Goal: Task Accomplishment & Management: Understand process/instructions

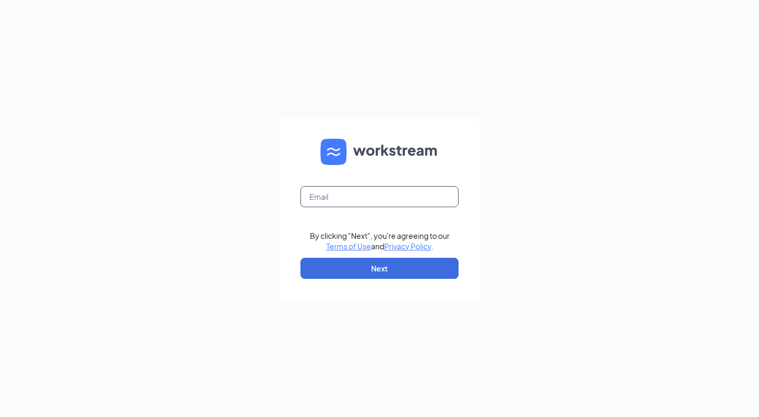
click at [351, 207] on input "text" at bounding box center [379, 196] width 158 height 21
type input "dan@mphdining.com"
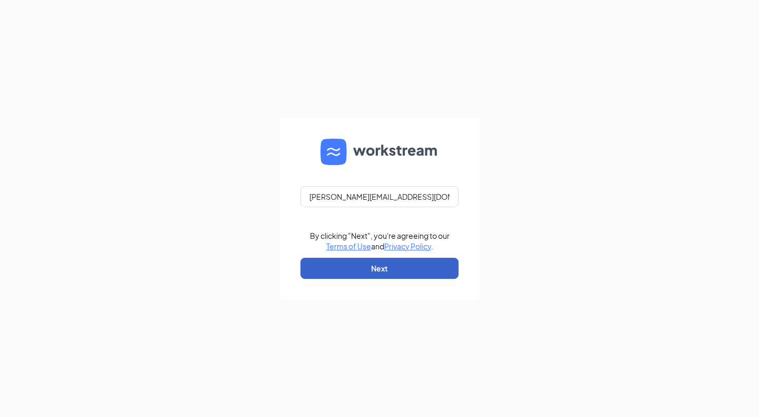
click at [380, 272] on button "Next" at bounding box center [379, 268] width 158 height 21
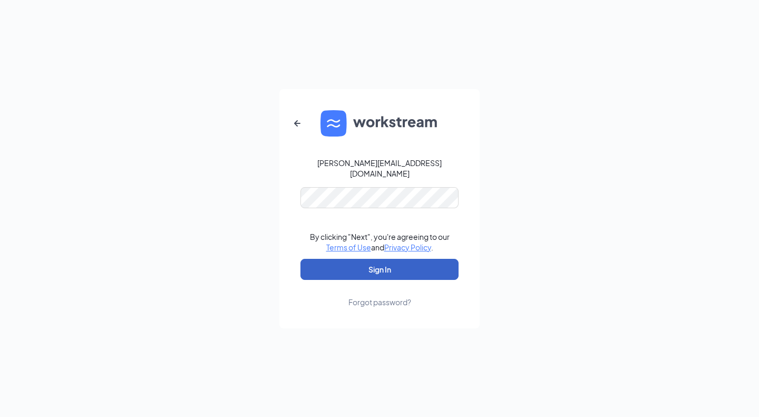
click at [365, 266] on button "Sign In" at bounding box center [379, 269] width 158 height 21
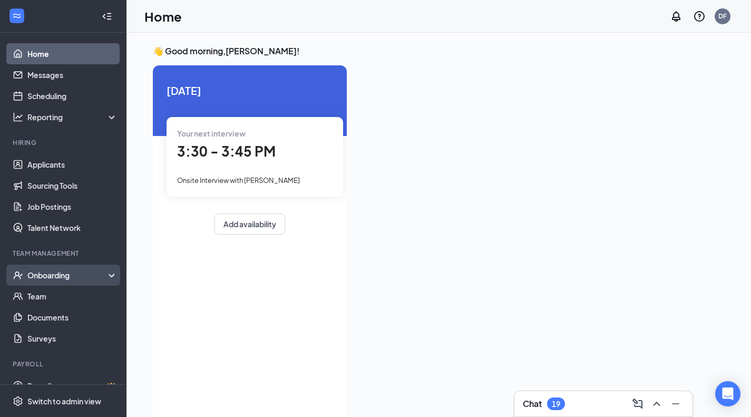
click at [67, 267] on div "Onboarding" at bounding box center [63, 275] width 126 height 21
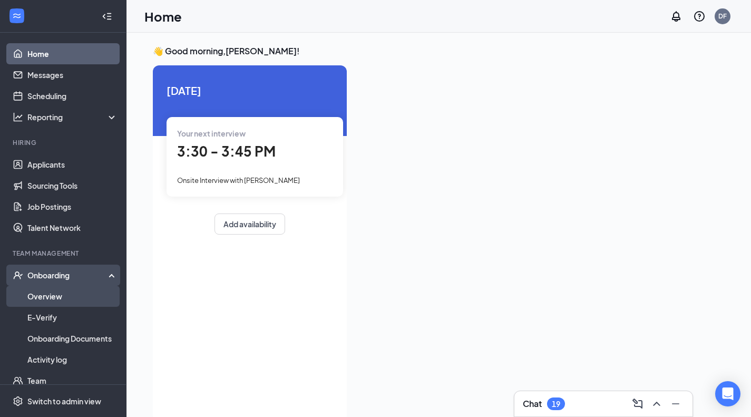
click at [63, 293] on link "Overview" at bounding box center [72, 296] width 90 height 21
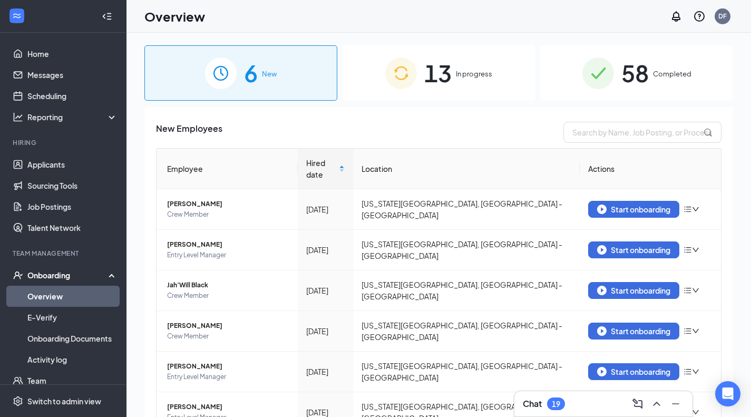
click at [455, 81] on div "13 In progress" at bounding box center [439, 72] width 193 height 55
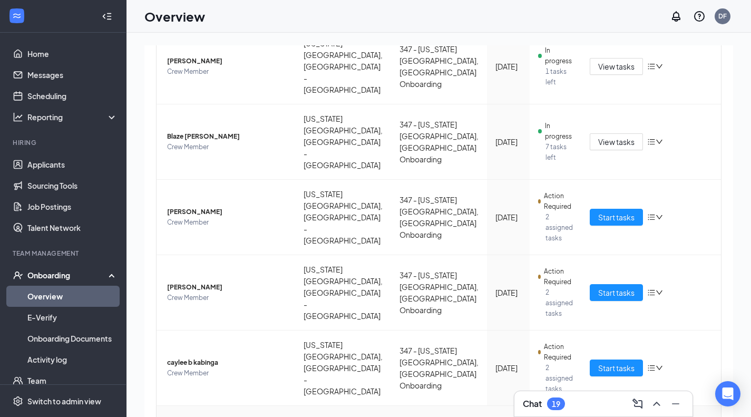
scroll to position [347, 0]
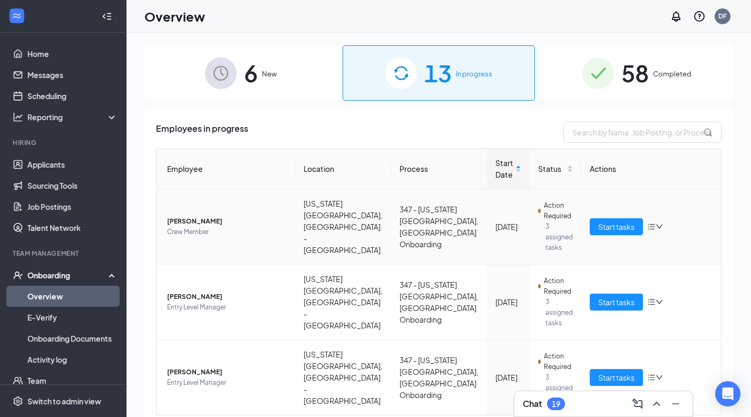
scroll to position [47, 0]
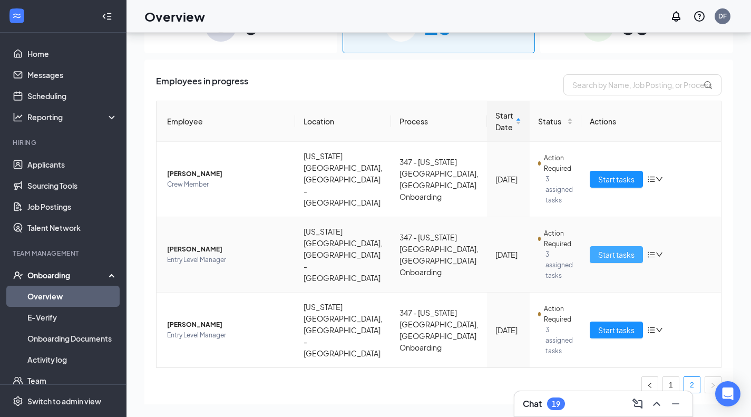
click at [622, 249] on span "Start tasks" at bounding box center [616, 255] width 36 height 12
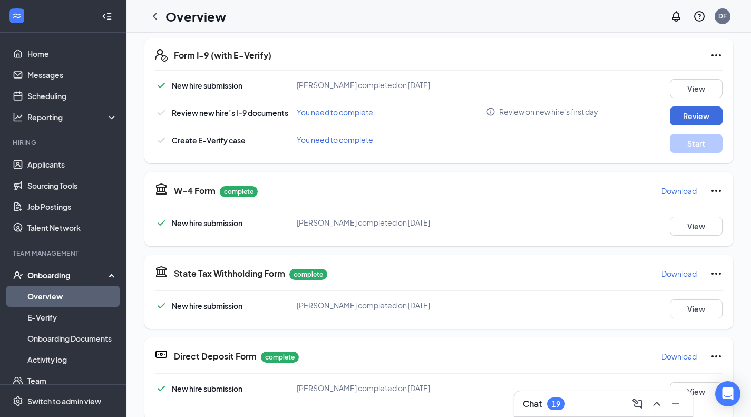
scroll to position [237, 0]
click at [683, 115] on button "Review" at bounding box center [696, 115] width 53 height 19
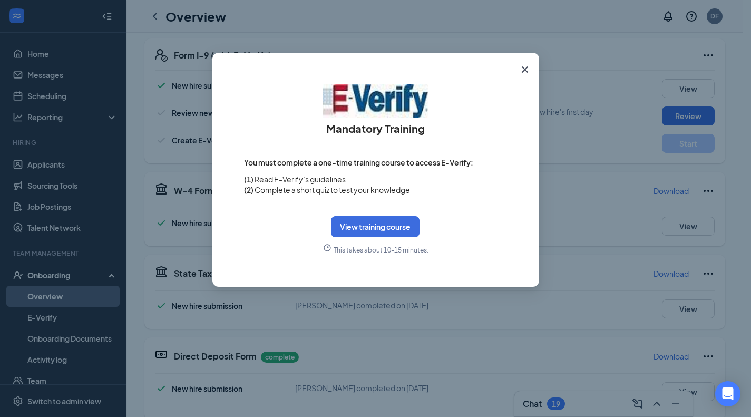
click at [527, 65] on icon "Cross" at bounding box center [525, 69] width 13 height 13
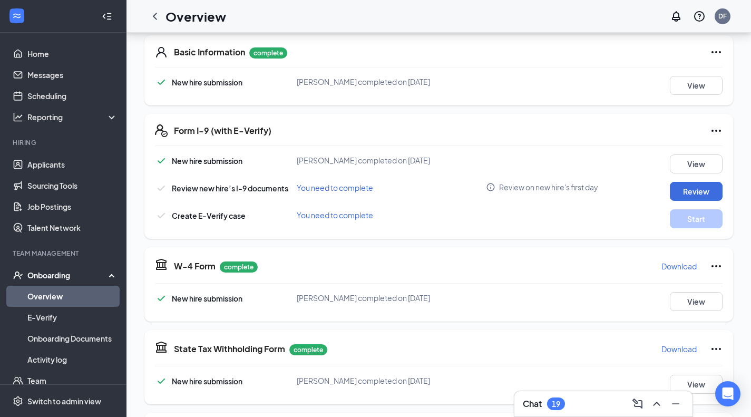
scroll to position [0, 0]
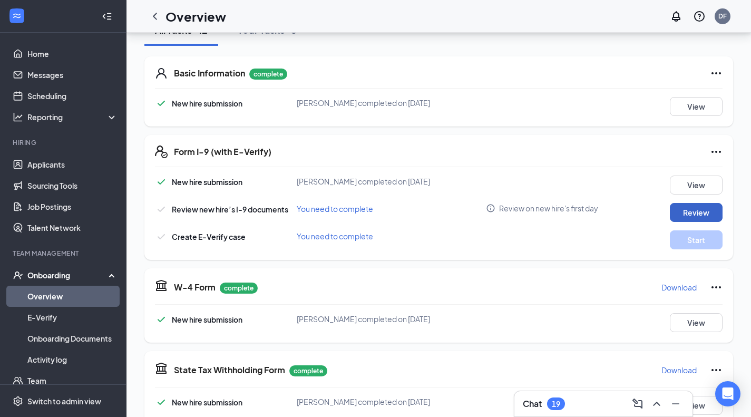
click at [675, 216] on button "Review" at bounding box center [696, 212] width 53 height 19
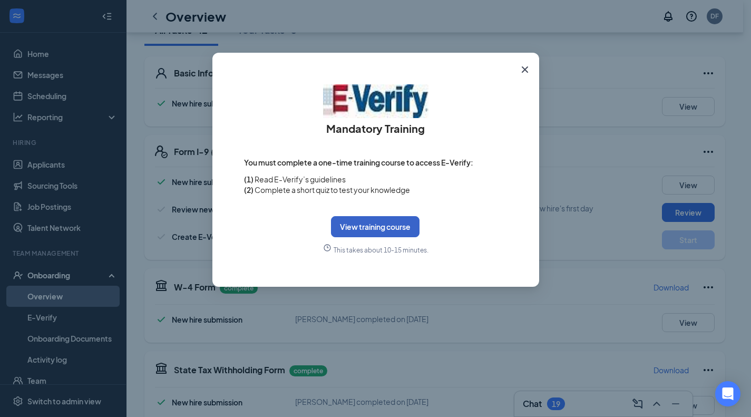
click at [396, 225] on button "View training course" at bounding box center [375, 226] width 89 height 21
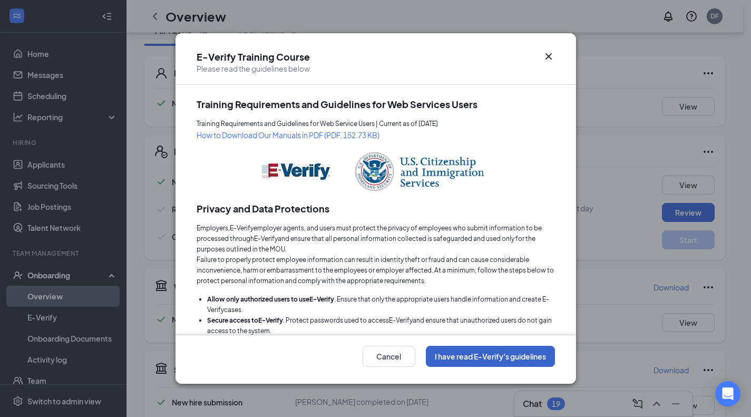
click at [470, 356] on button "I have read E-Verify's guidelines" at bounding box center [490, 356] width 129 height 21
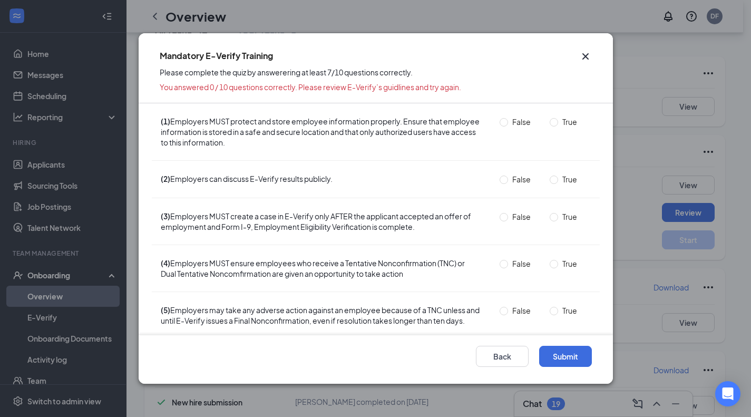
click at [587, 56] on icon "Cross" at bounding box center [585, 56] width 13 height 13
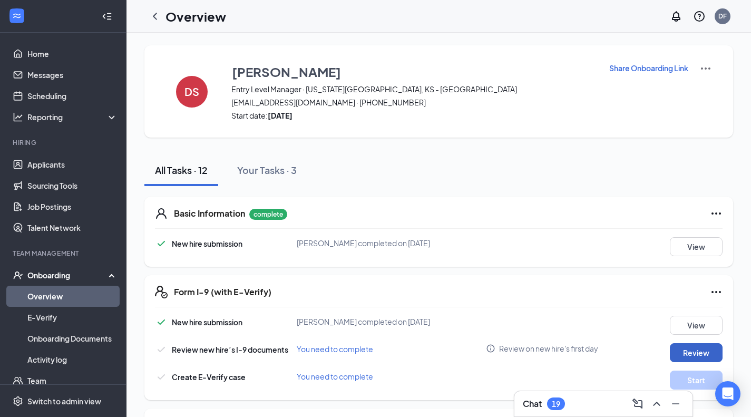
click at [690, 350] on button "Review" at bounding box center [696, 352] width 53 height 19
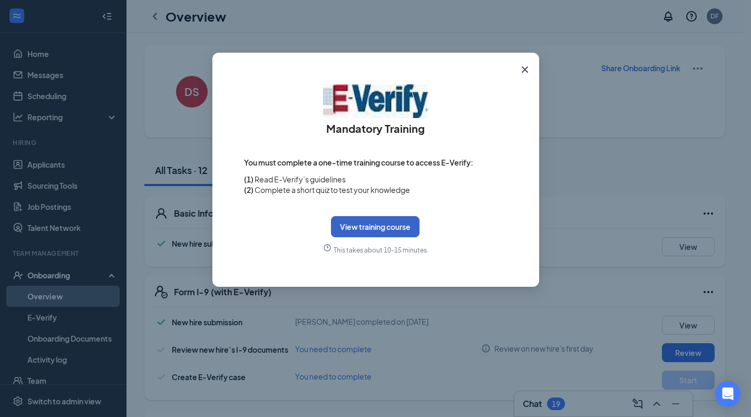
click at [405, 227] on button "View training course" at bounding box center [375, 226] width 89 height 21
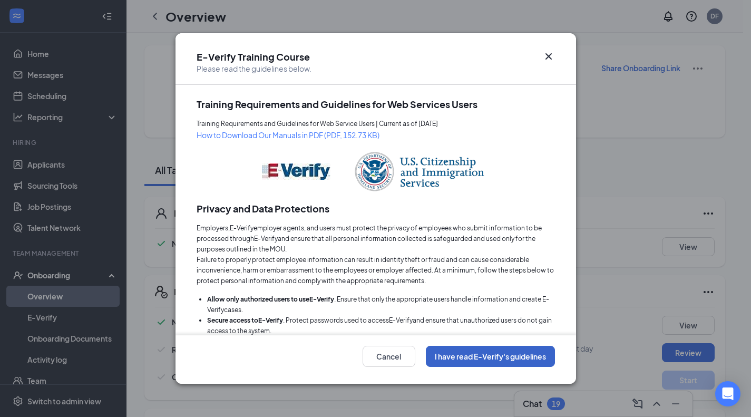
click at [443, 357] on button "I have read E-Verify's guidelines" at bounding box center [490, 356] width 129 height 21
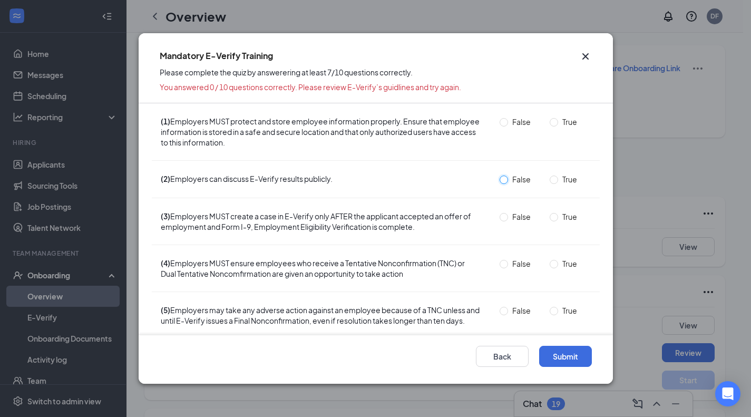
click at [500, 176] on input "False" at bounding box center [504, 179] width 8 height 8
radio input "true"
click at [558, 120] on span "True" at bounding box center [569, 122] width 23 height 12
click at [552, 120] on input "True" at bounding box center [554, 122] width 8 height 8
radio input "true"
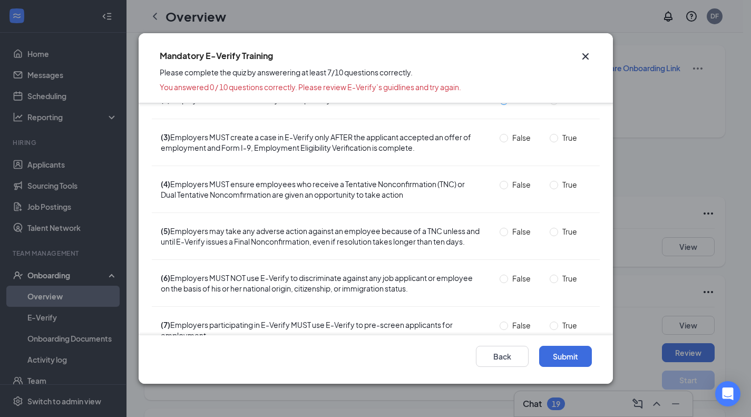
scroll to position [80, 0]
click at [500, 133] on input "False" at bounding box center [504, 137] width 8 height 8
radio input "true"
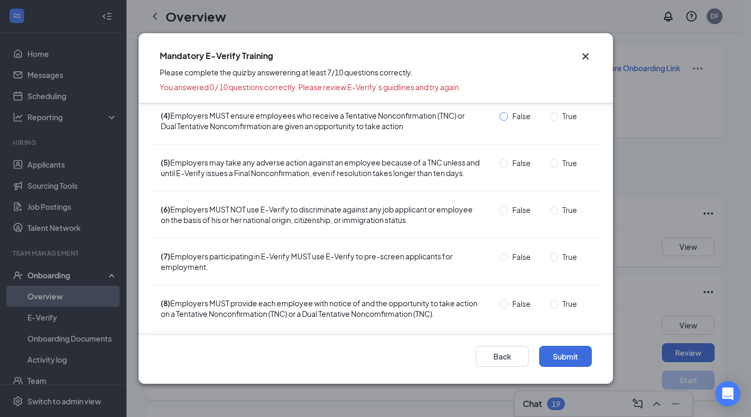
scroll to position [148, 0]
click at [550, 115] on input "True" at bounding box center [554, 116] width 8 height 8
radio input "true"
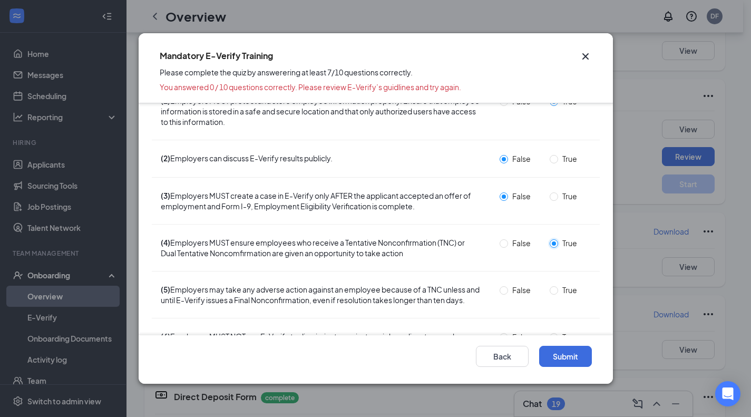
scroll to position [0, 0]
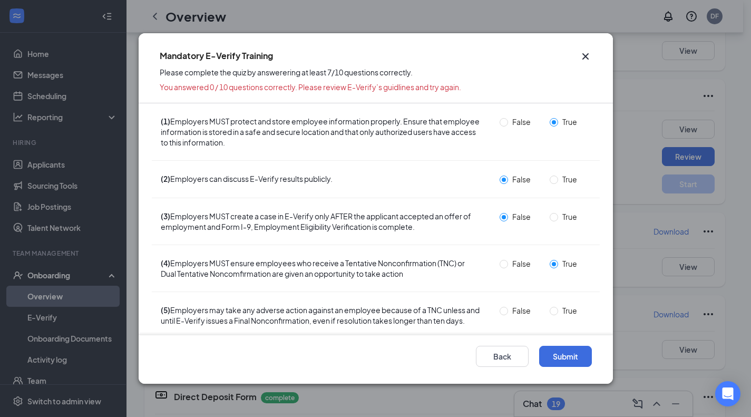
click at [587, 55] on icon "Cross" at bounding box center [585, 56] width 6 height 6
